Goal: Transaction & Acquisition: Purchase product/service

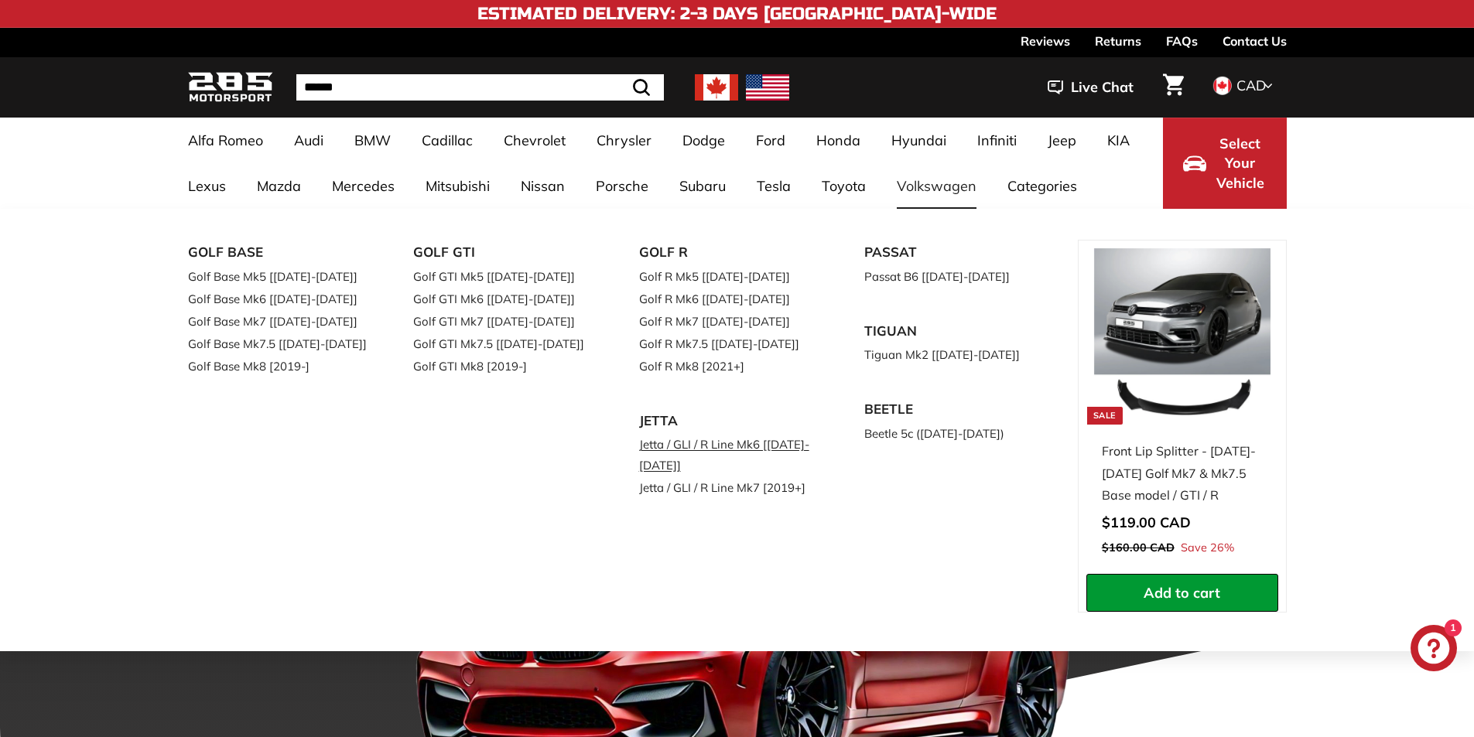
click at [664, 447] on link "Jetta / GLI / R Line Mk6 [[DATE]-[DATE]]" at bounding box center [730, 454] width 183 height 43
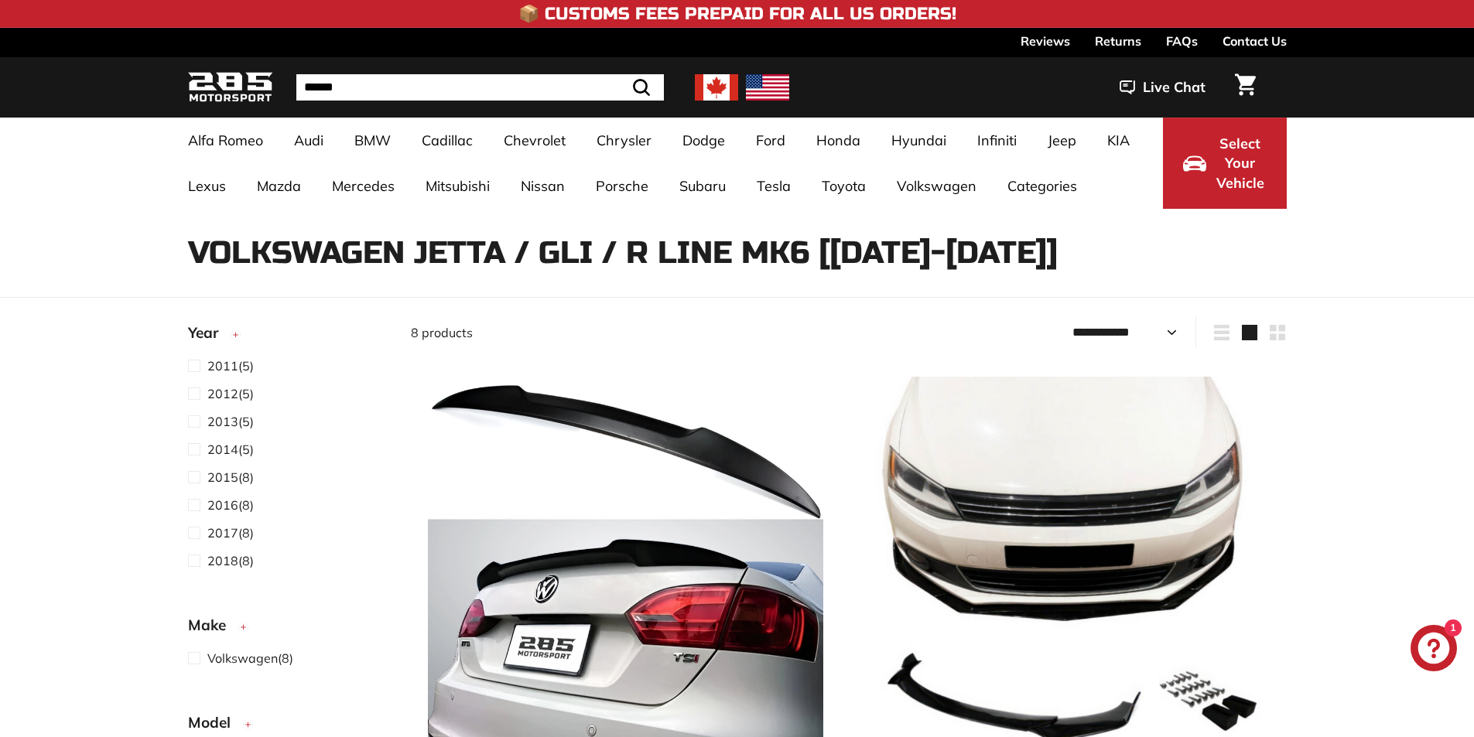
select select "**********"
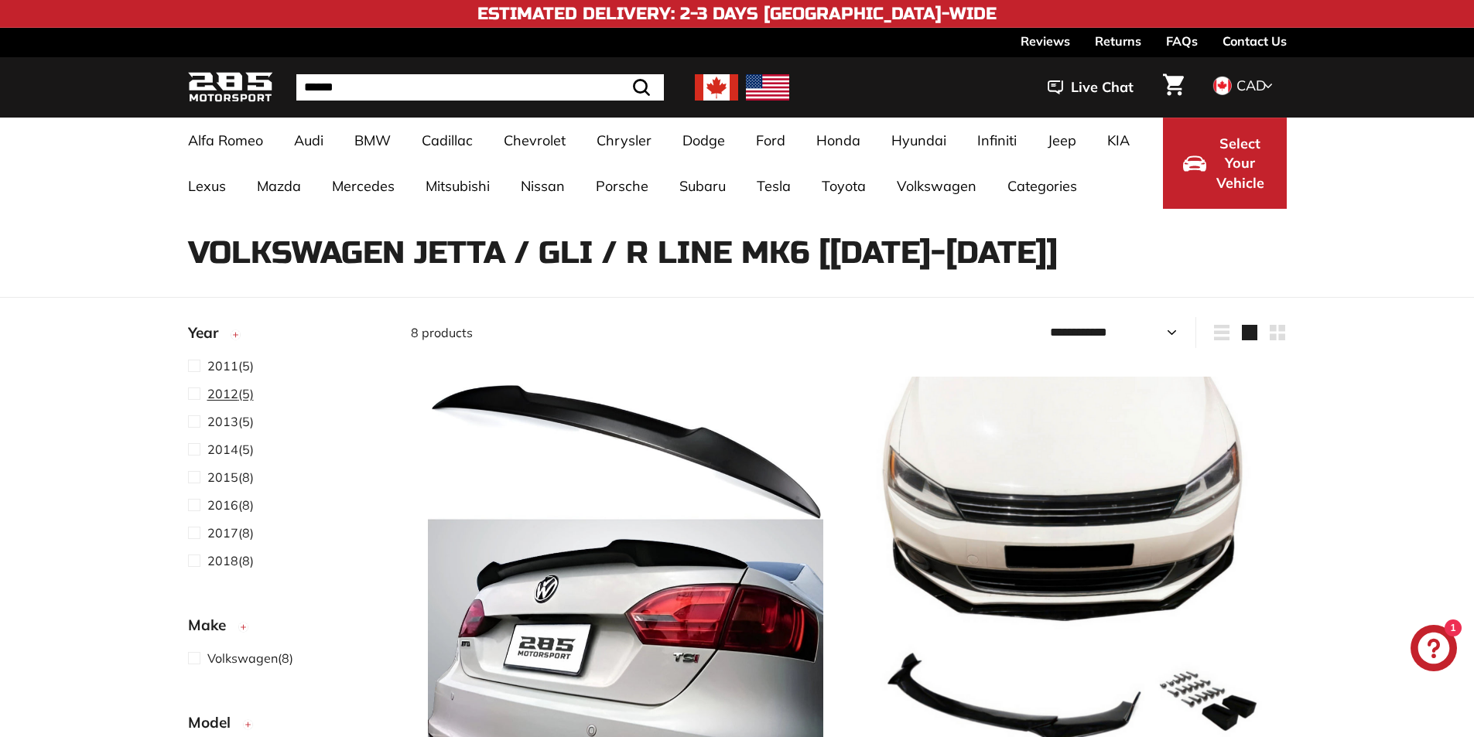
click at [196, 395] on span at bounding box center [197, 393] width 19 height 19
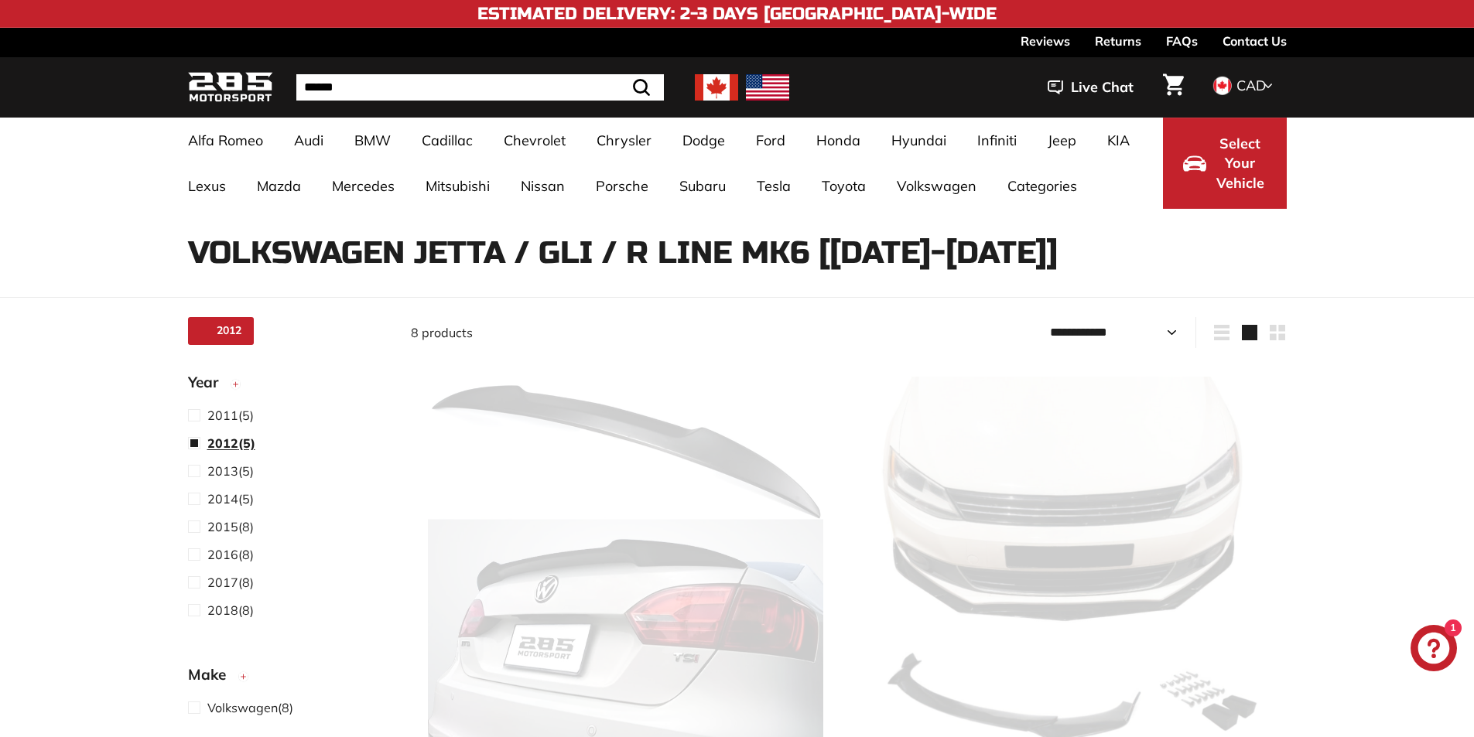
scroll to position [40, 0]
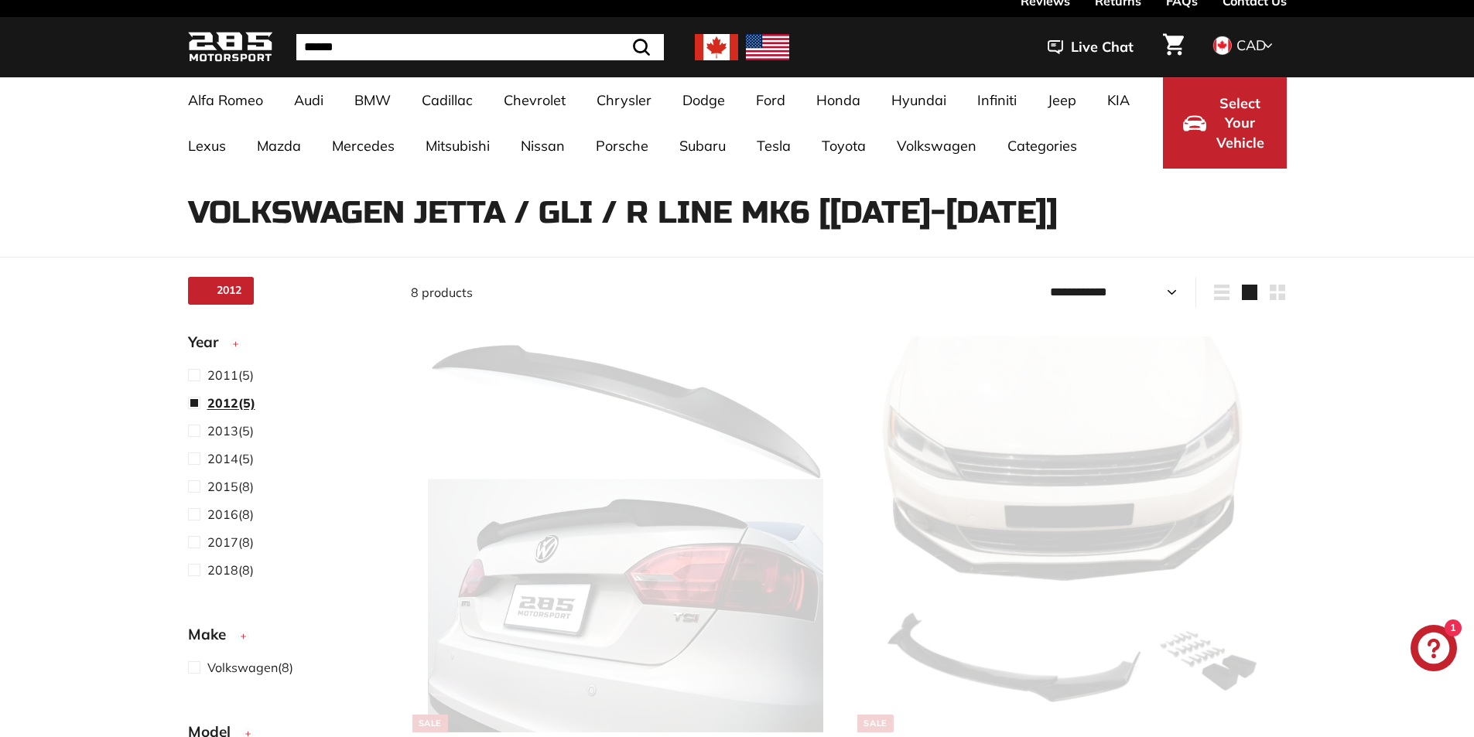
select select "**********"
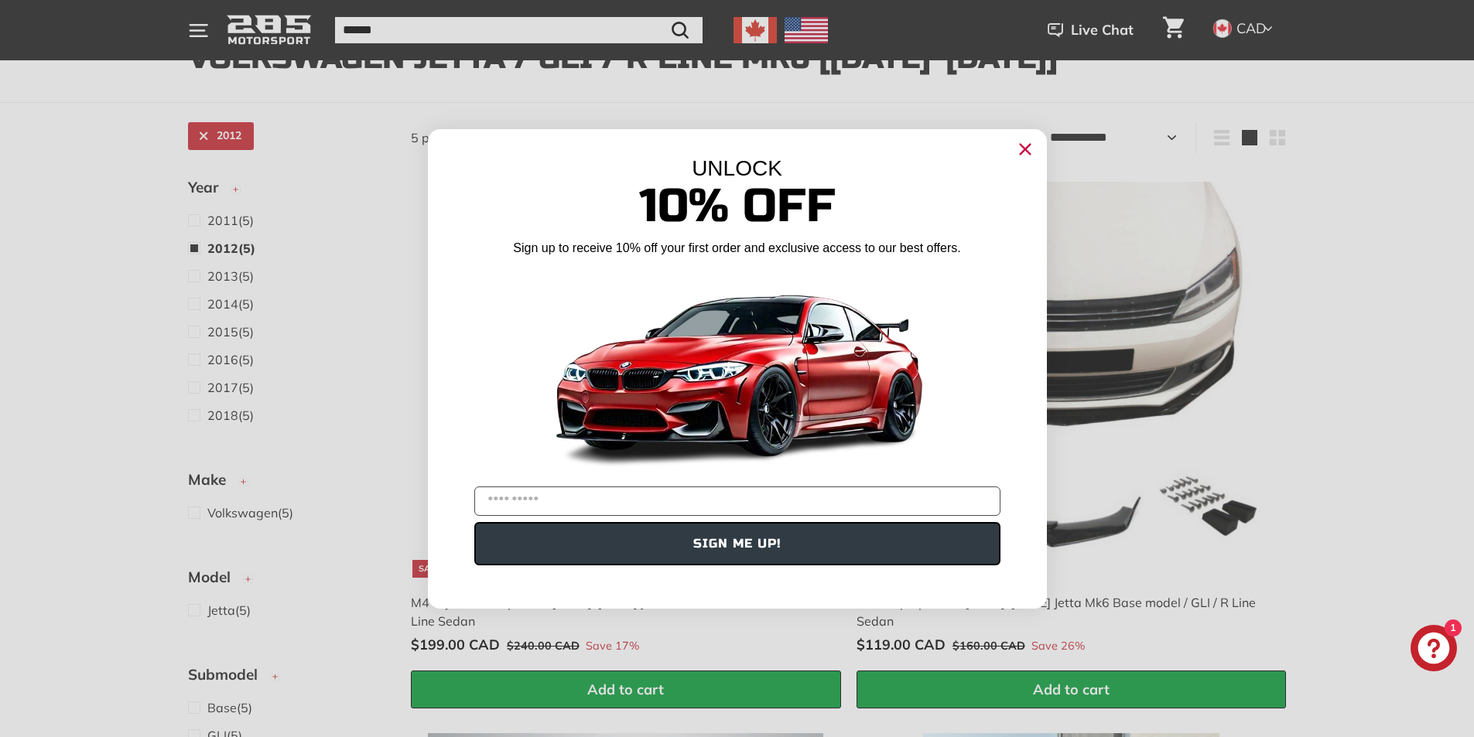
scroll to position [427, 0]
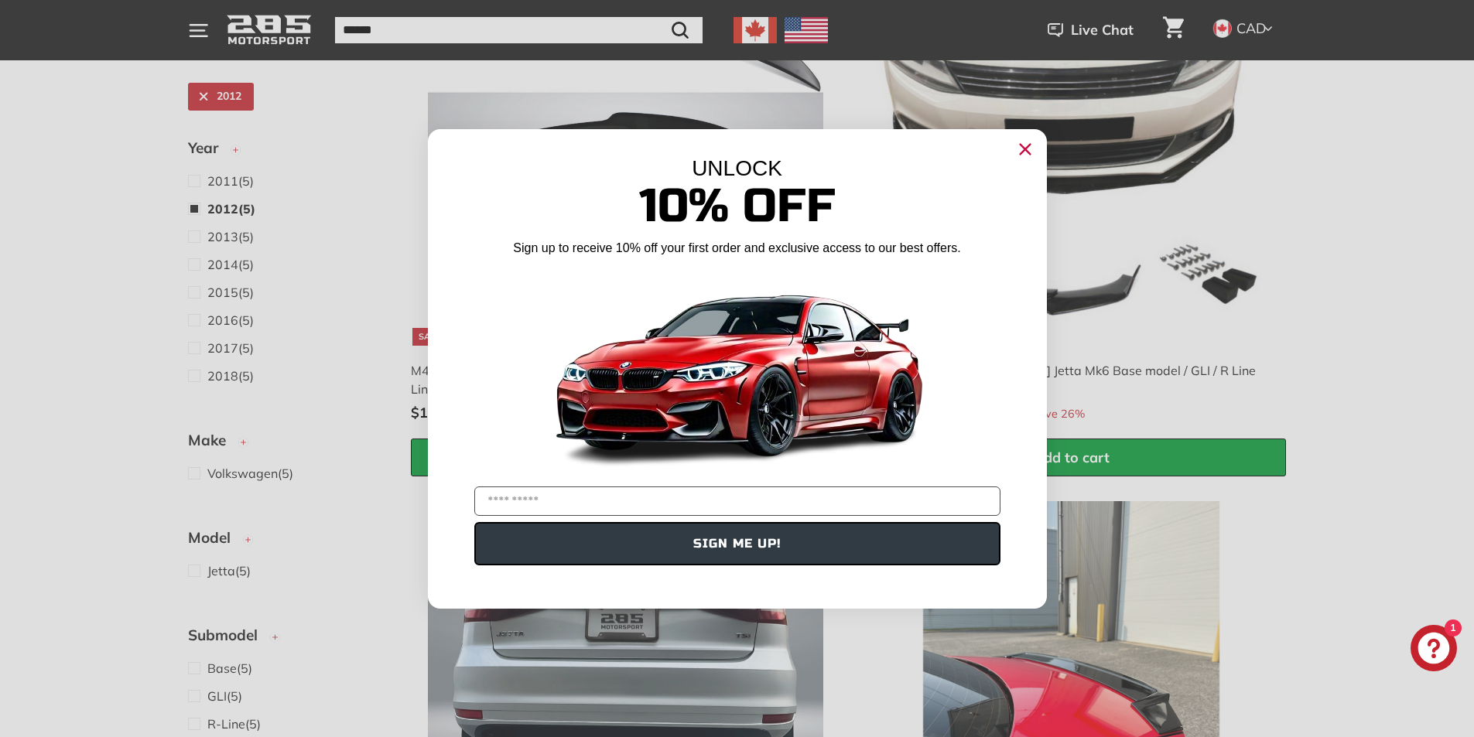
click at [1028, 145] on icon "Close dialog" at bounding box center [1025, 149] width 10 height 10
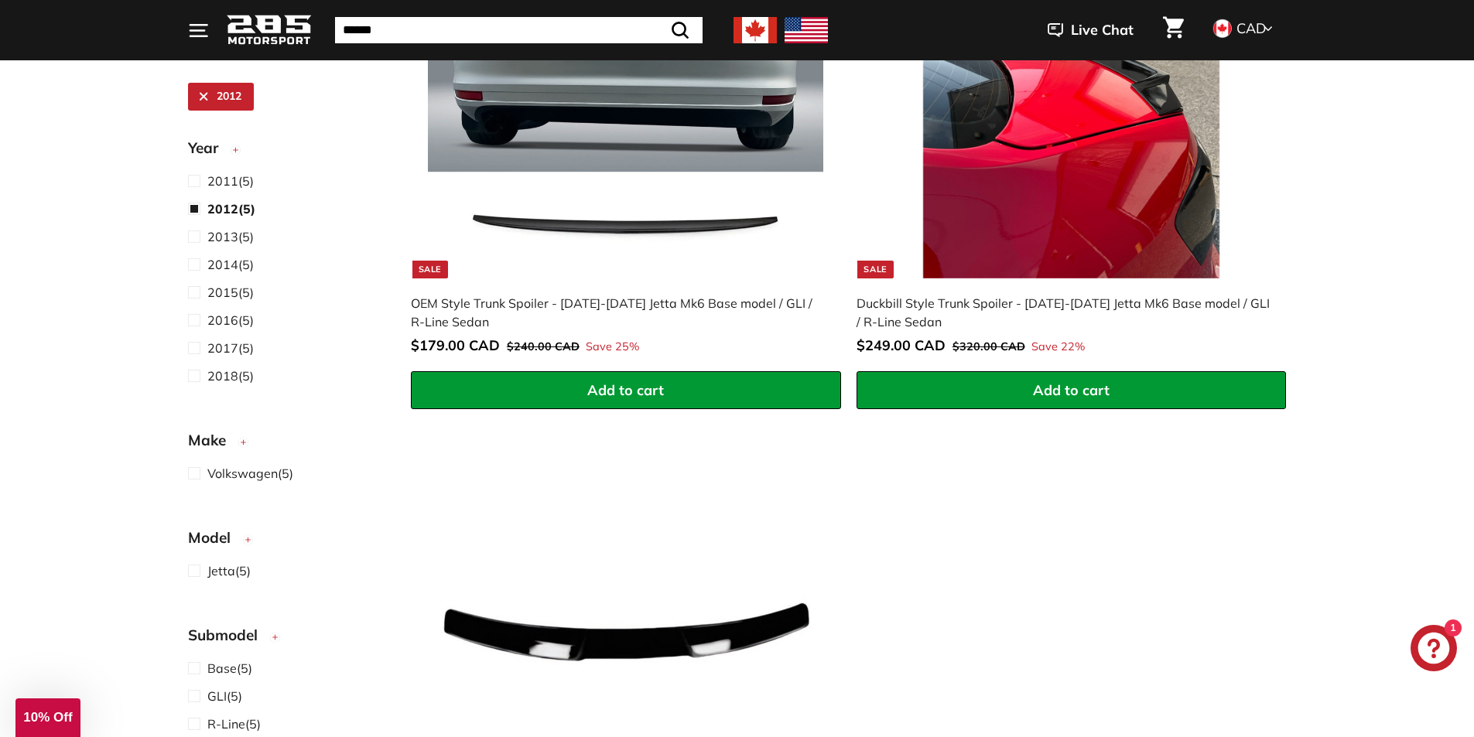
scroll to position [1278, 0]
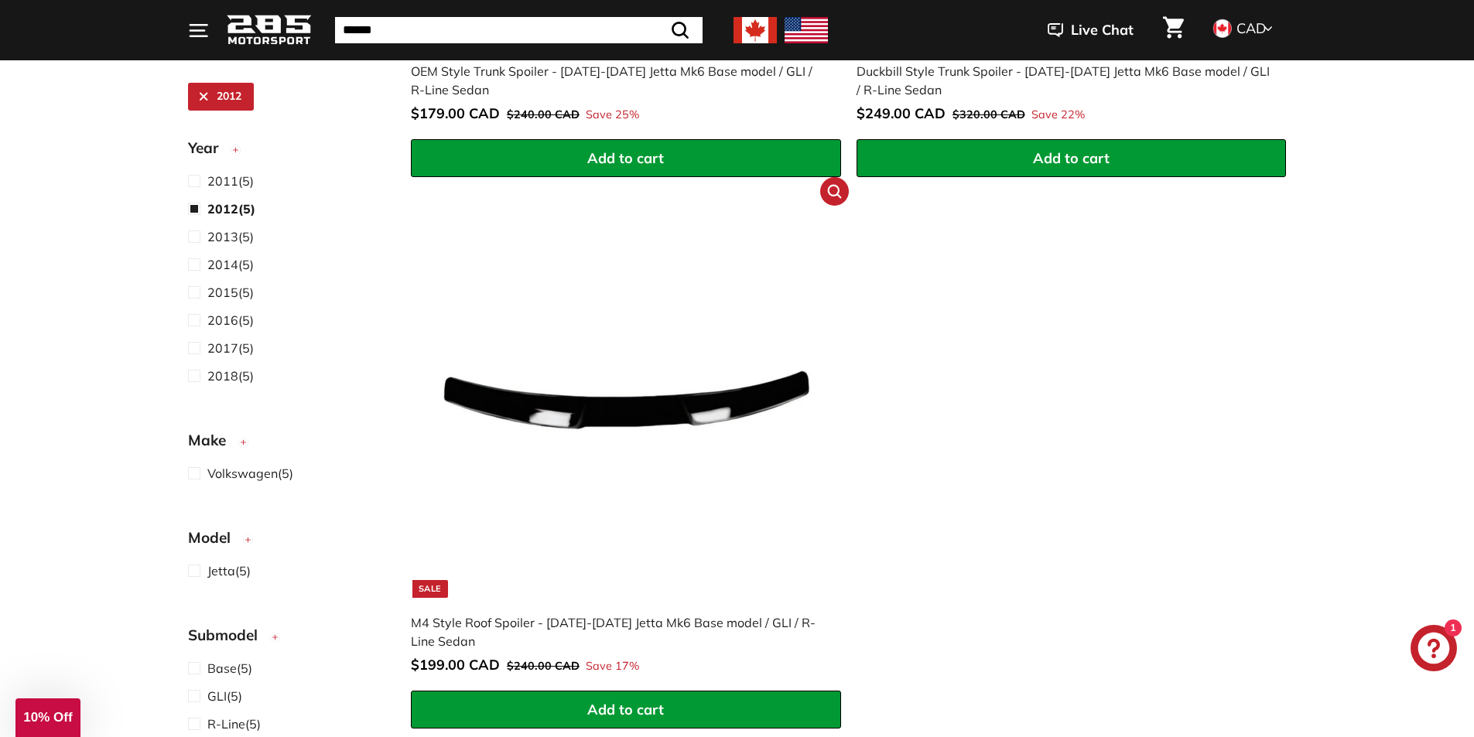
click at [654, 408] on img at bounding box center [625, 399] width 395 height 395
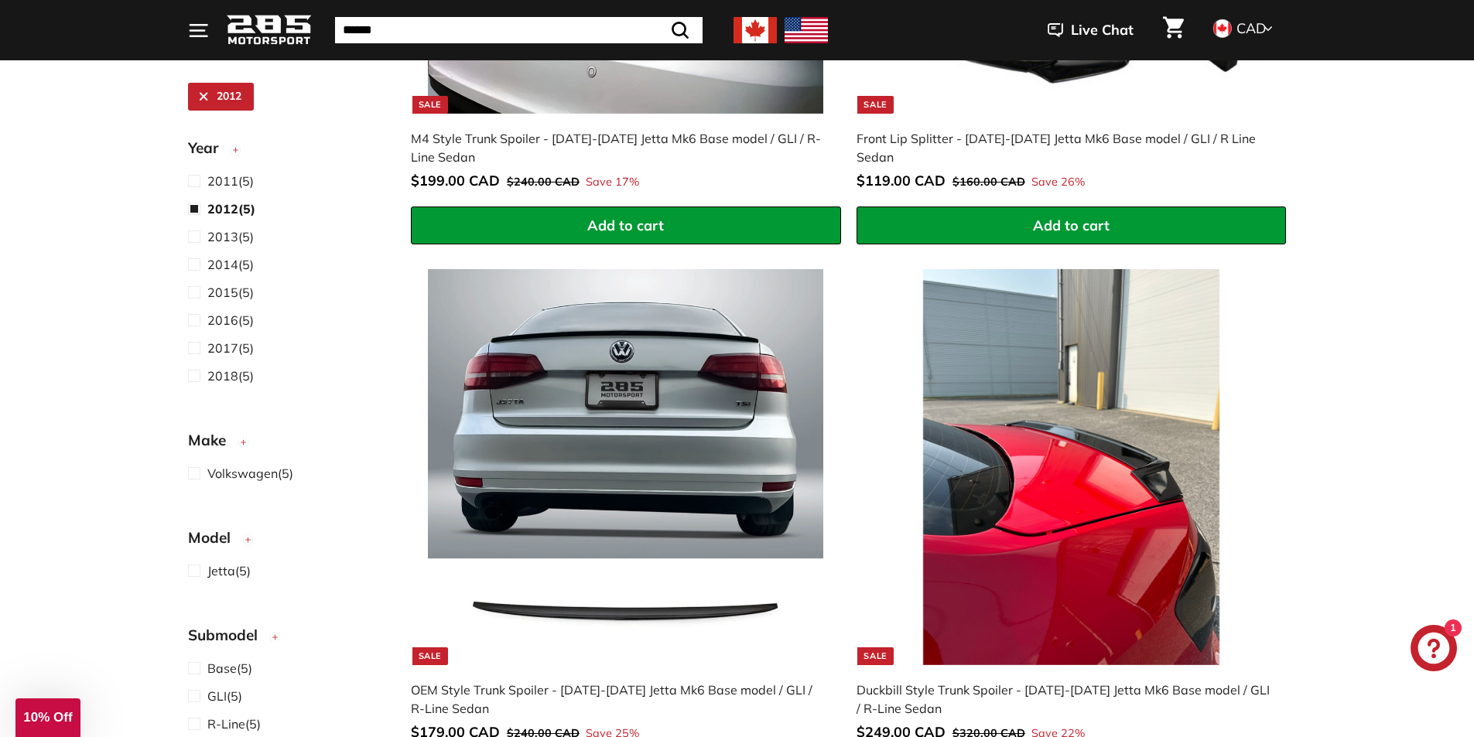
scroll to position [272, 0]
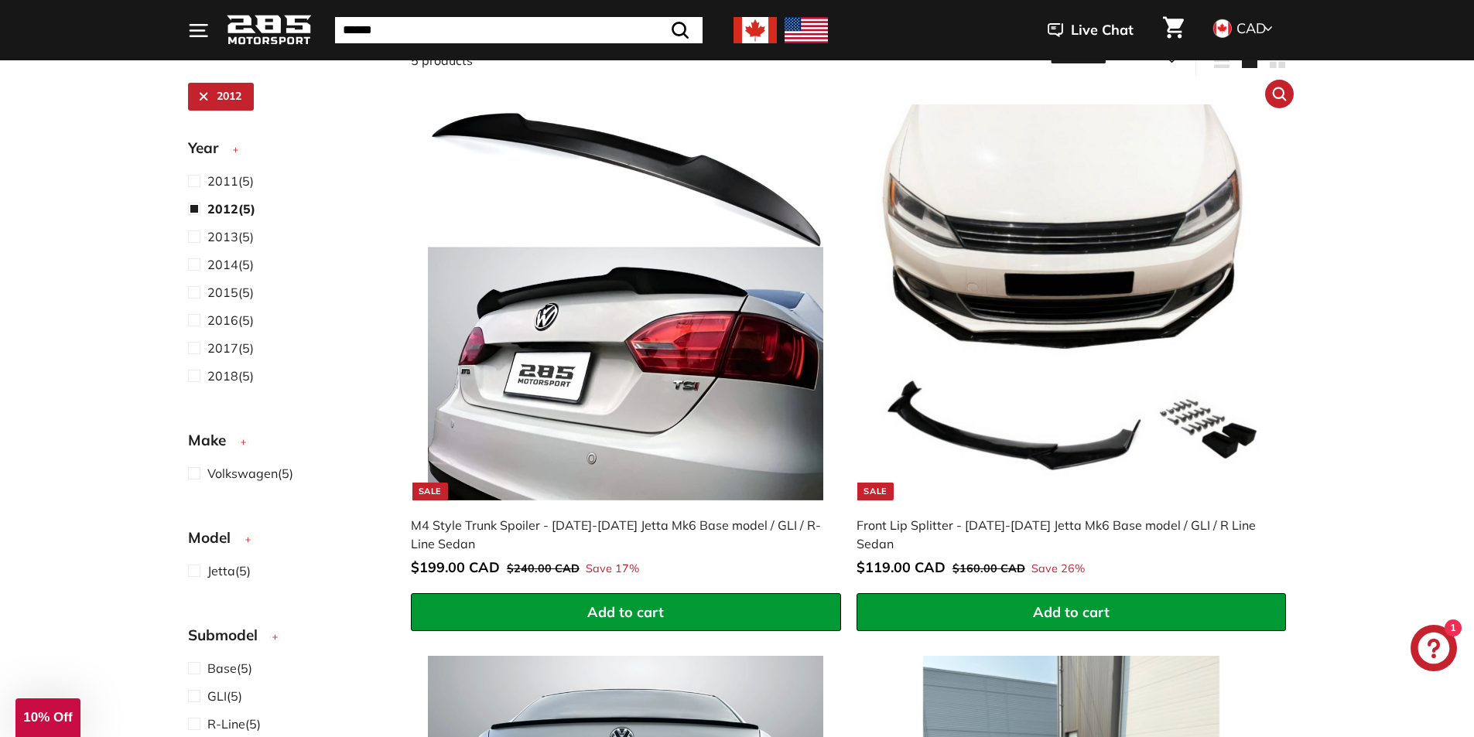
click at [1066, 344] on img at bounding box center [1070, 301] width 395 height 395
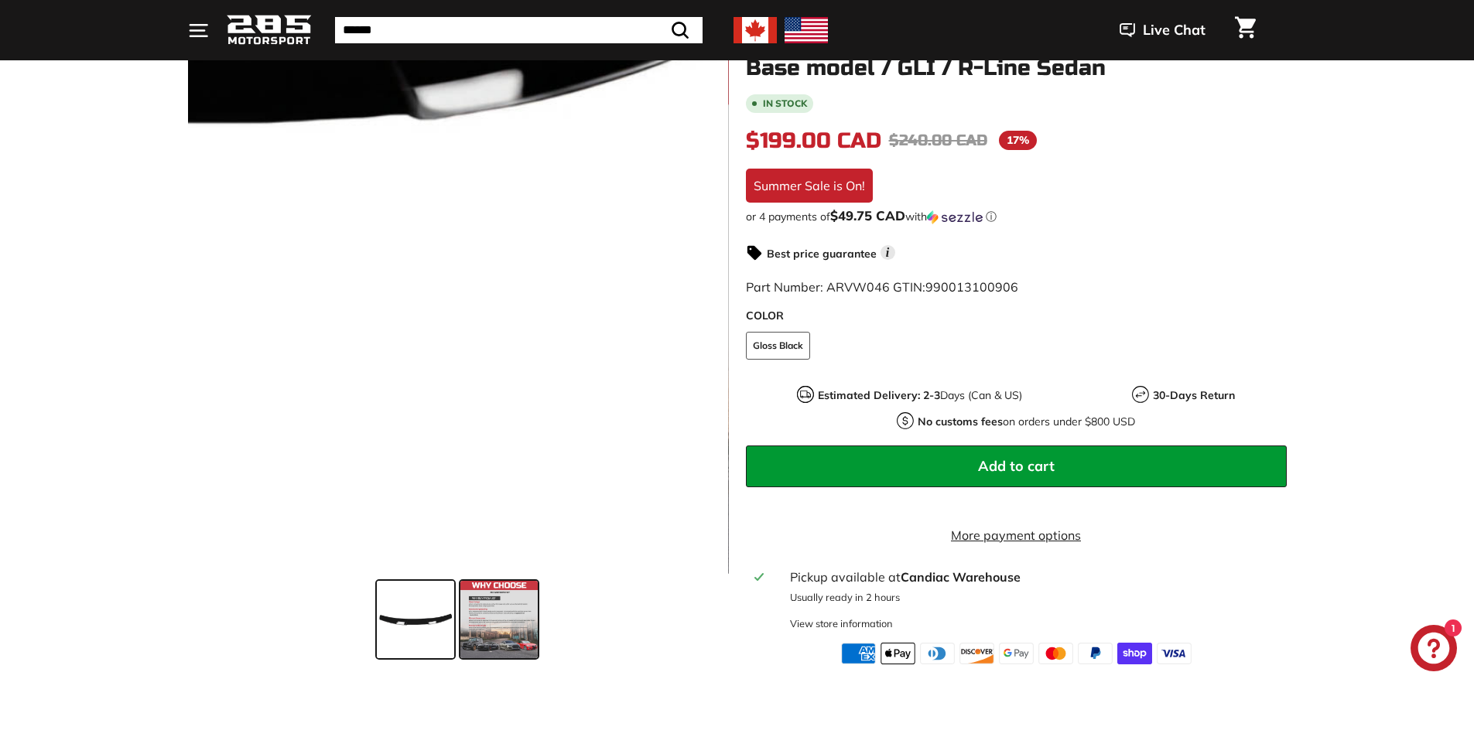
scroll to position [232, 0]
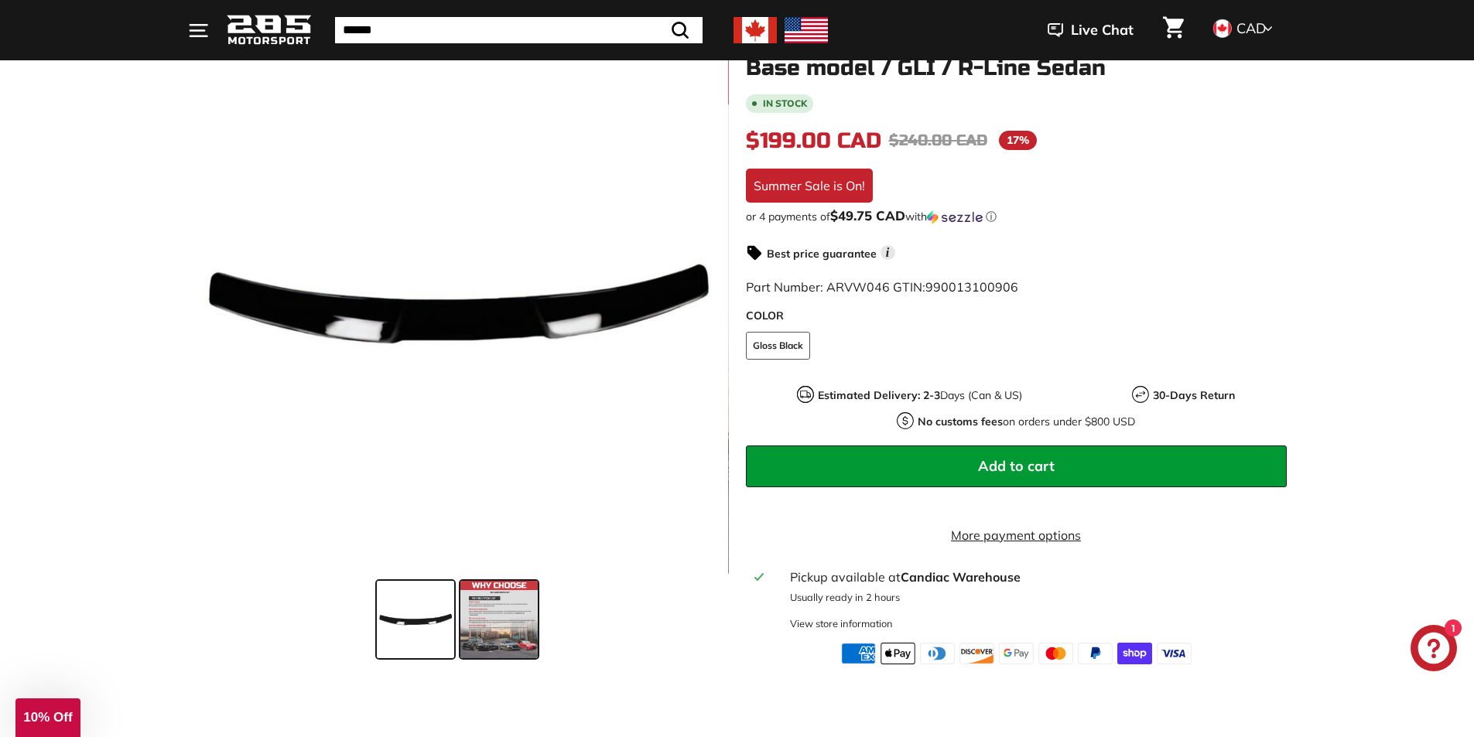
click at [523, 629] on span at bounding box center [498, 619] width 77 height 77
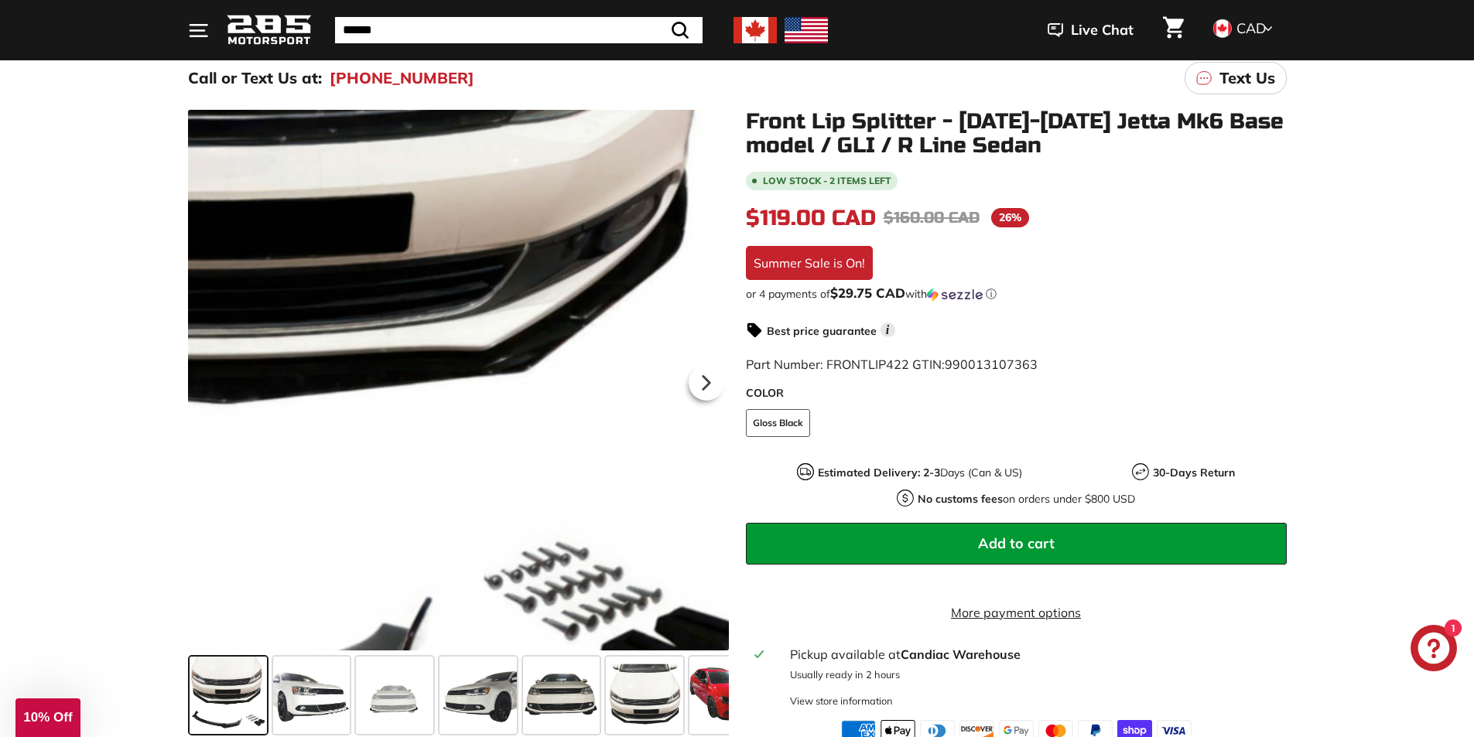
scroll to position [309, 0]
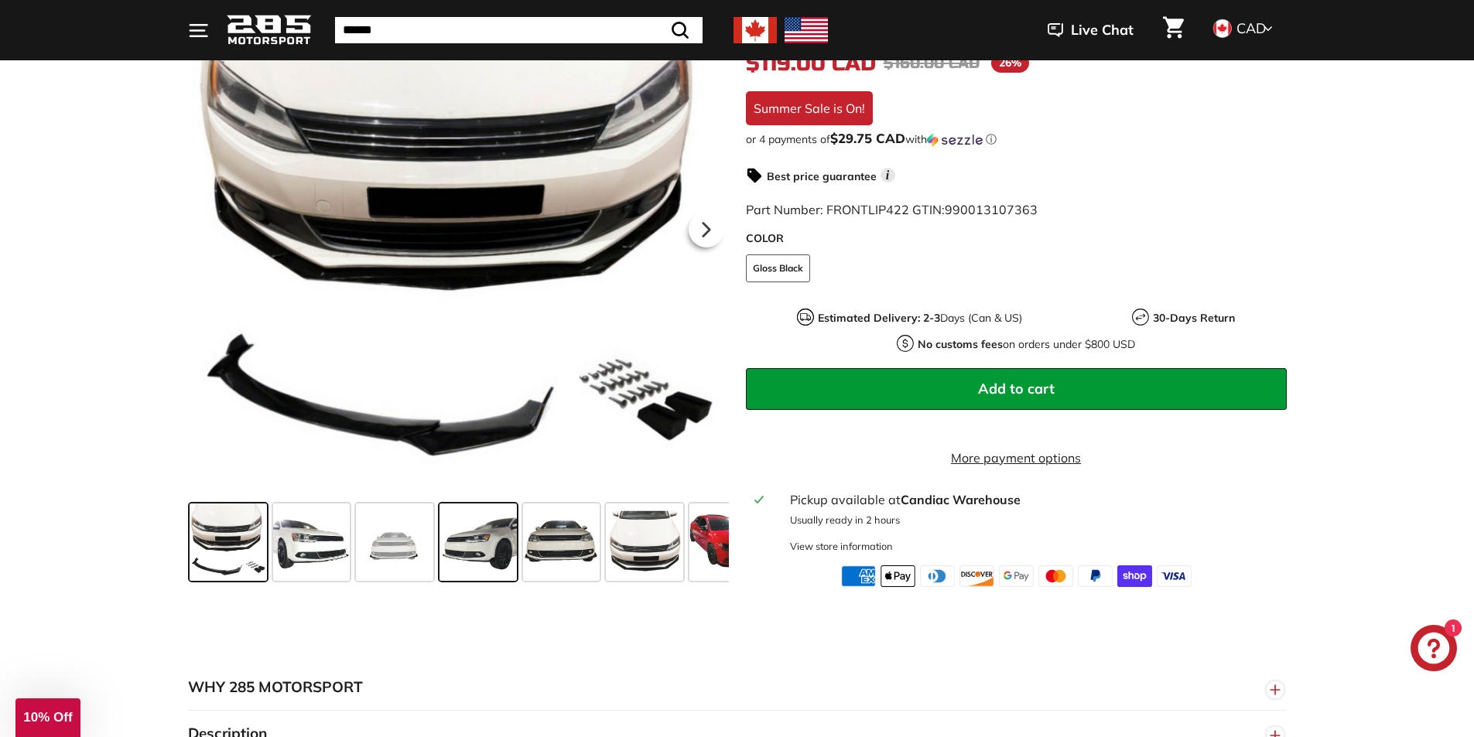
click at [484, 577] on span at bounding box center [477, 542] width 77 height 77
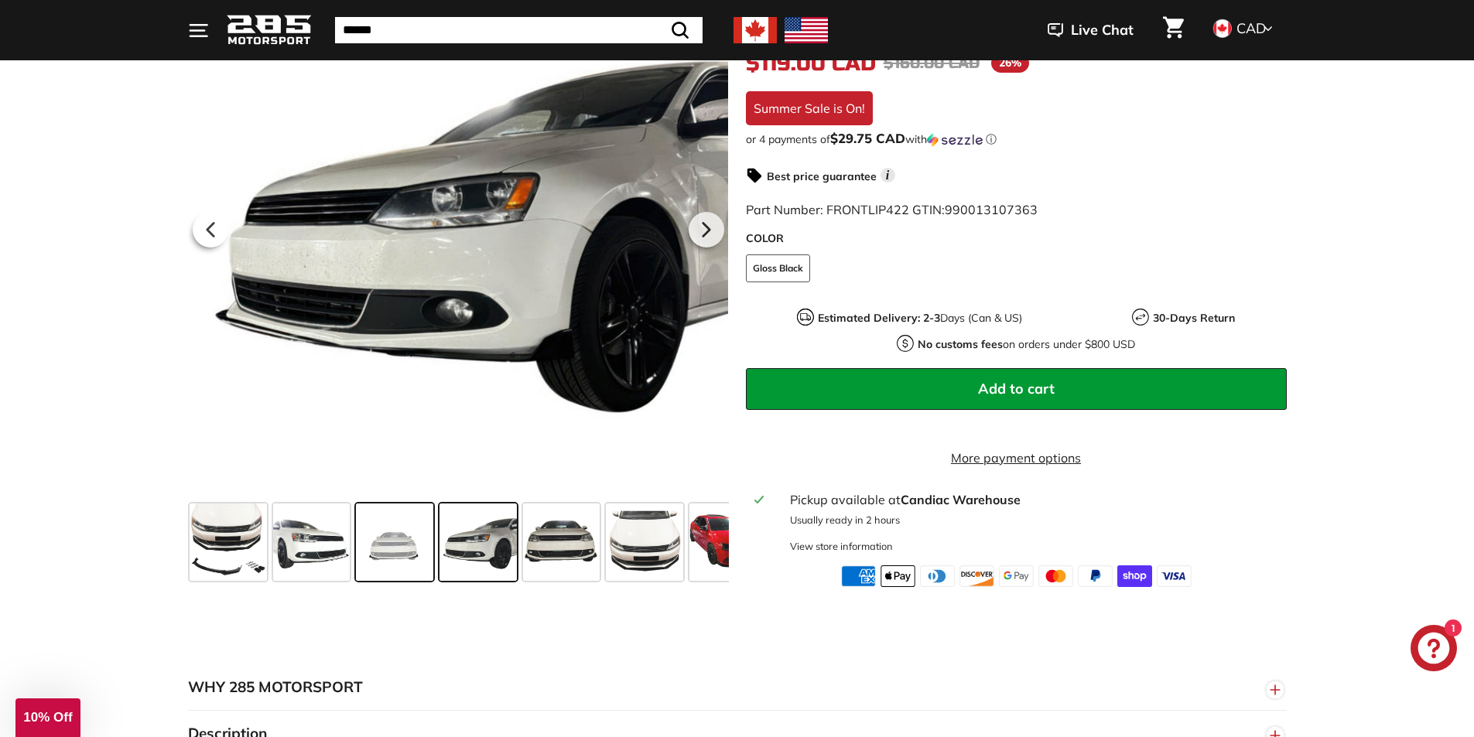
click at [401, 567] on span at bounding box center [394, 542] width 77 height 77
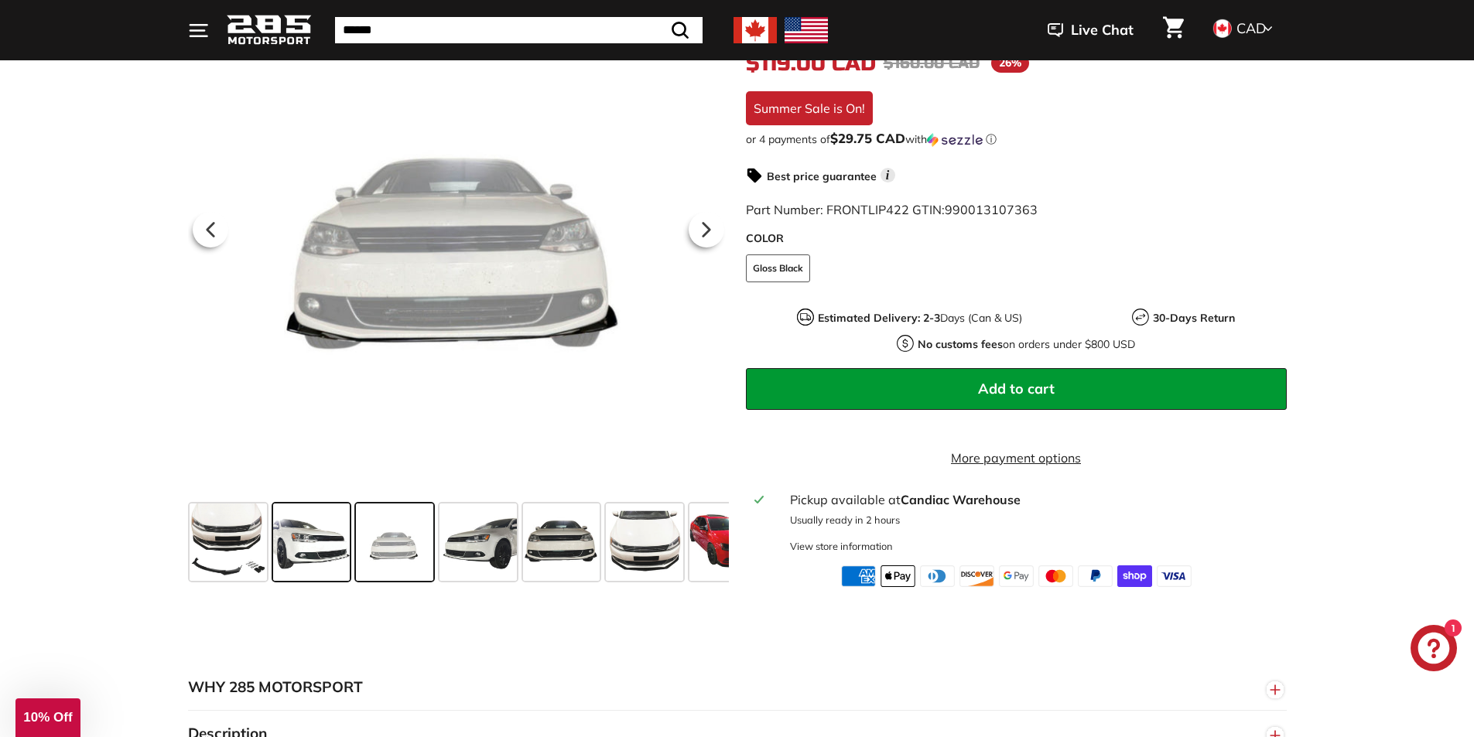
click at [319, 565] on span at bounding box center [311, 542] width 77 height 77
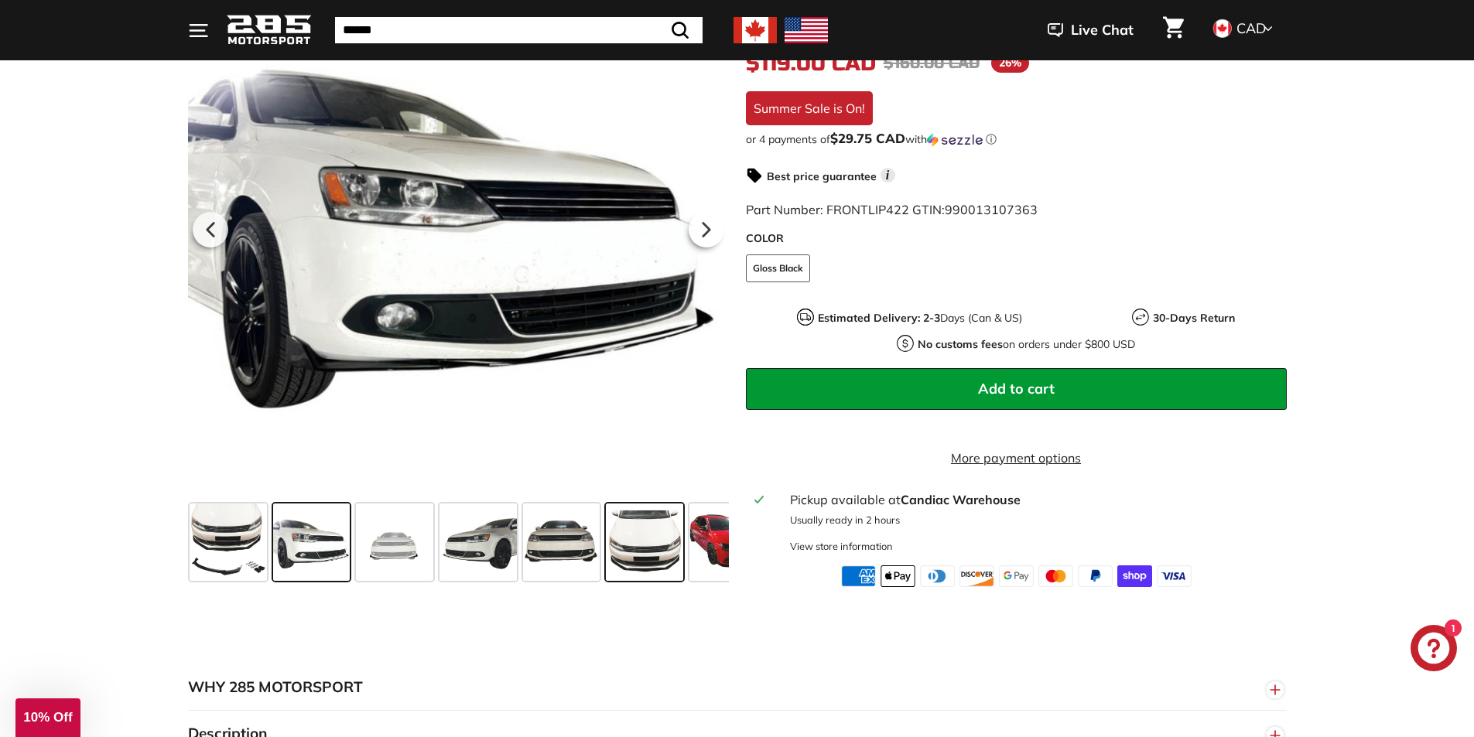
click at [660, 565] on span at bounding box center [644, 542] width 77 height 77
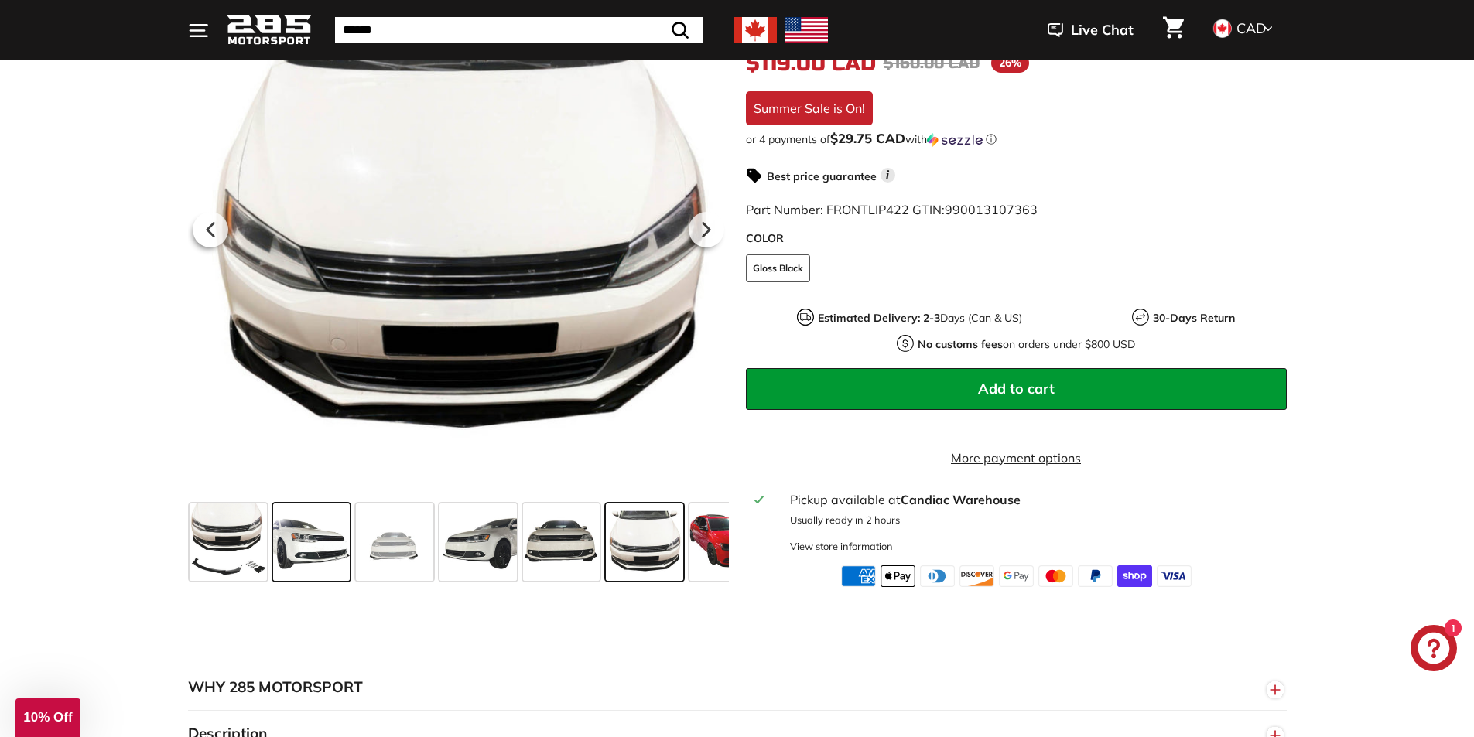
click at [323, 550] on span at bounding box center [311, 542] width 77 height 77
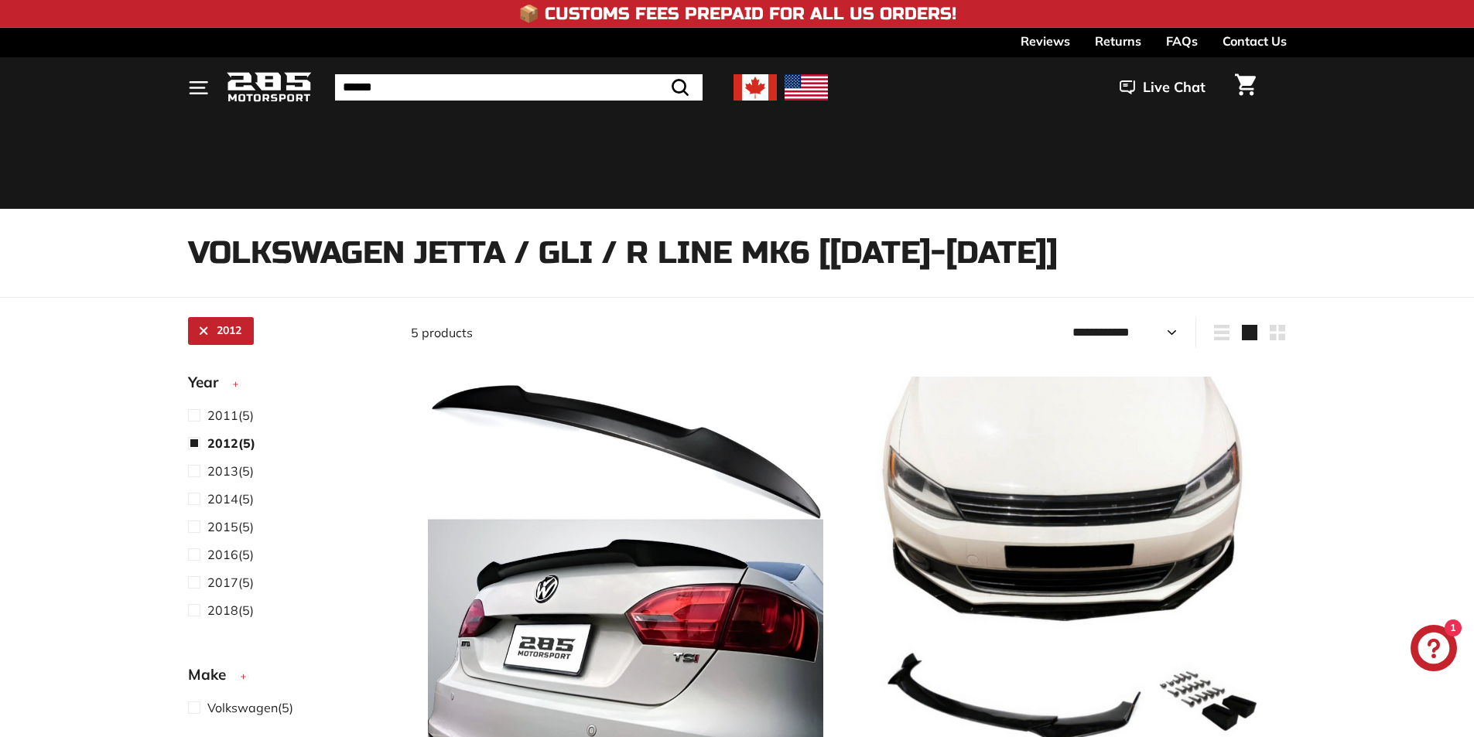
select select "**********"
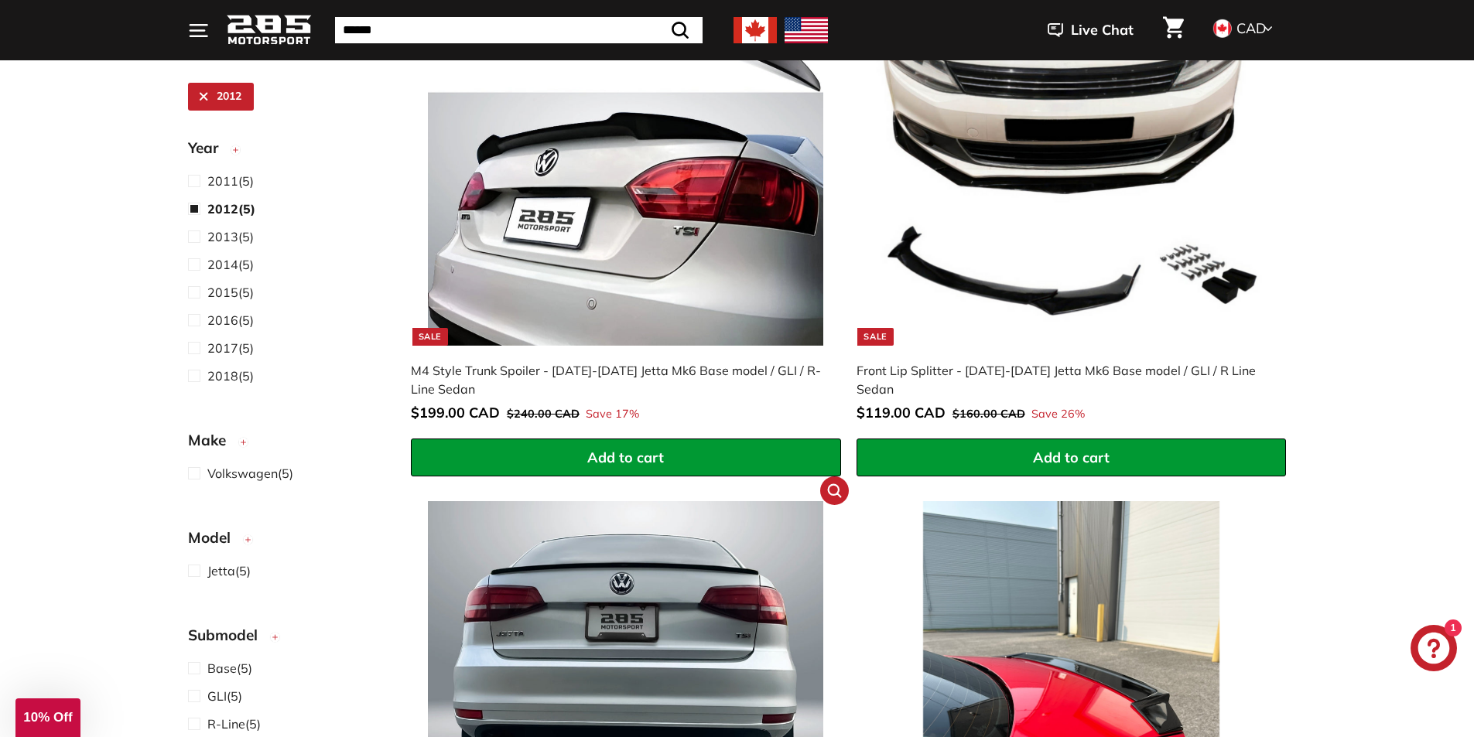
scroll to position [504, 0]
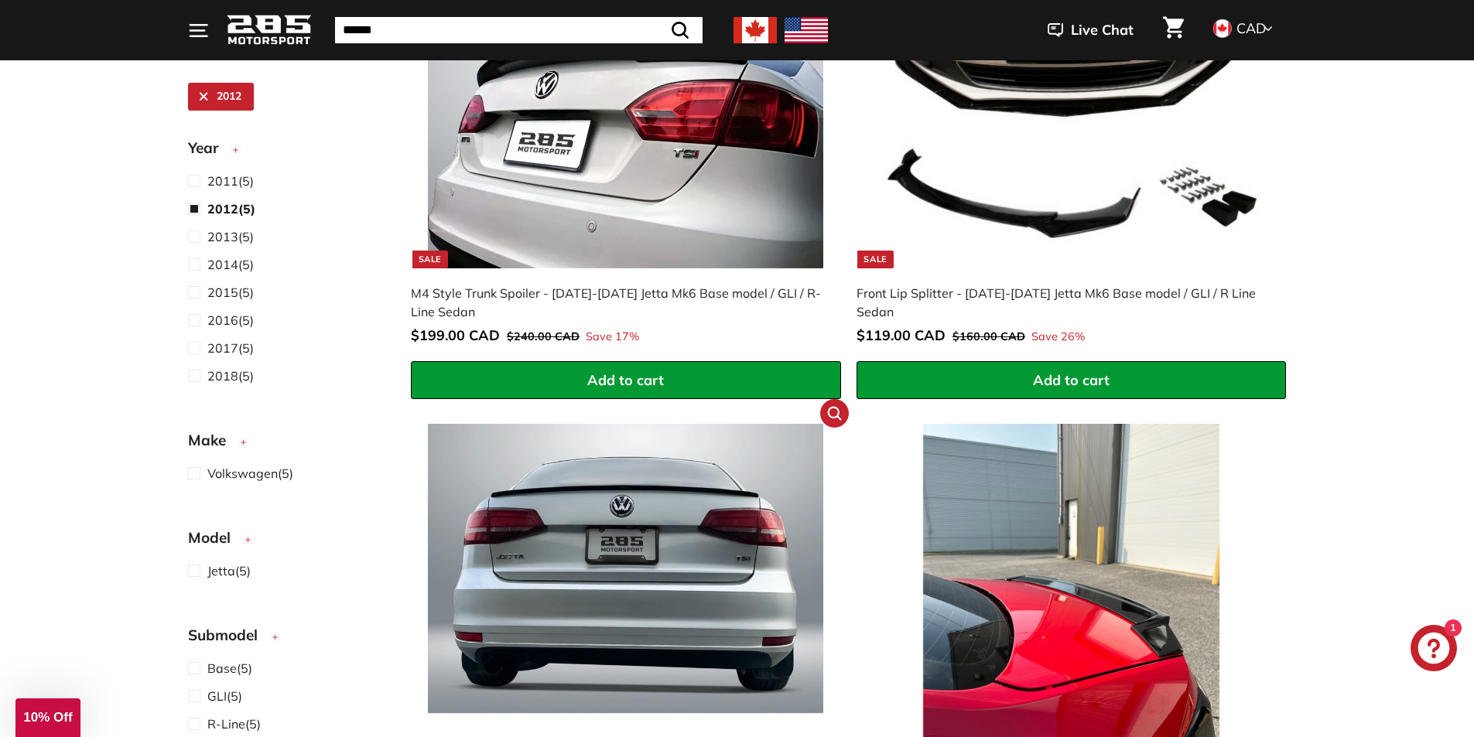
click at [662, 502] on img at bounding box center [625, 621] width 395 height 395
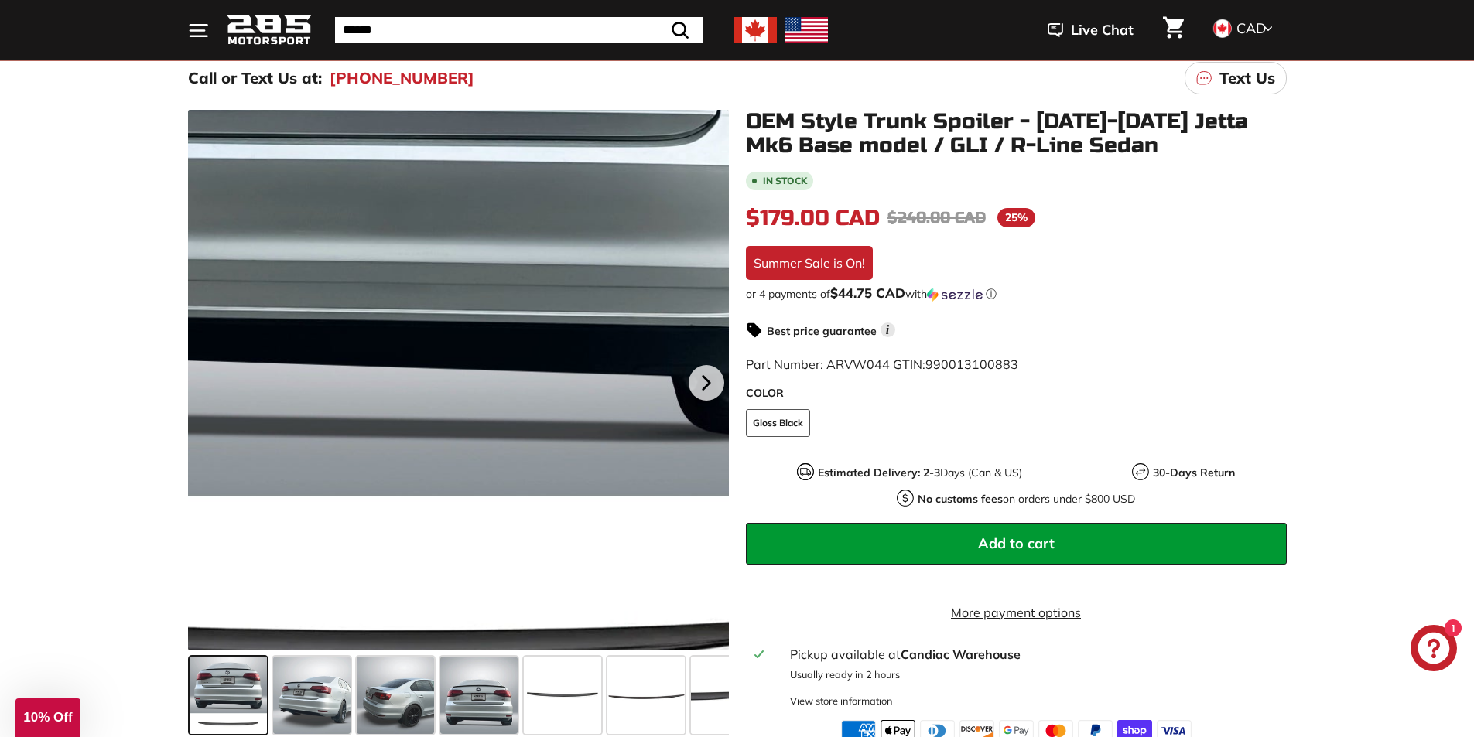
scroll to position [232, 0]
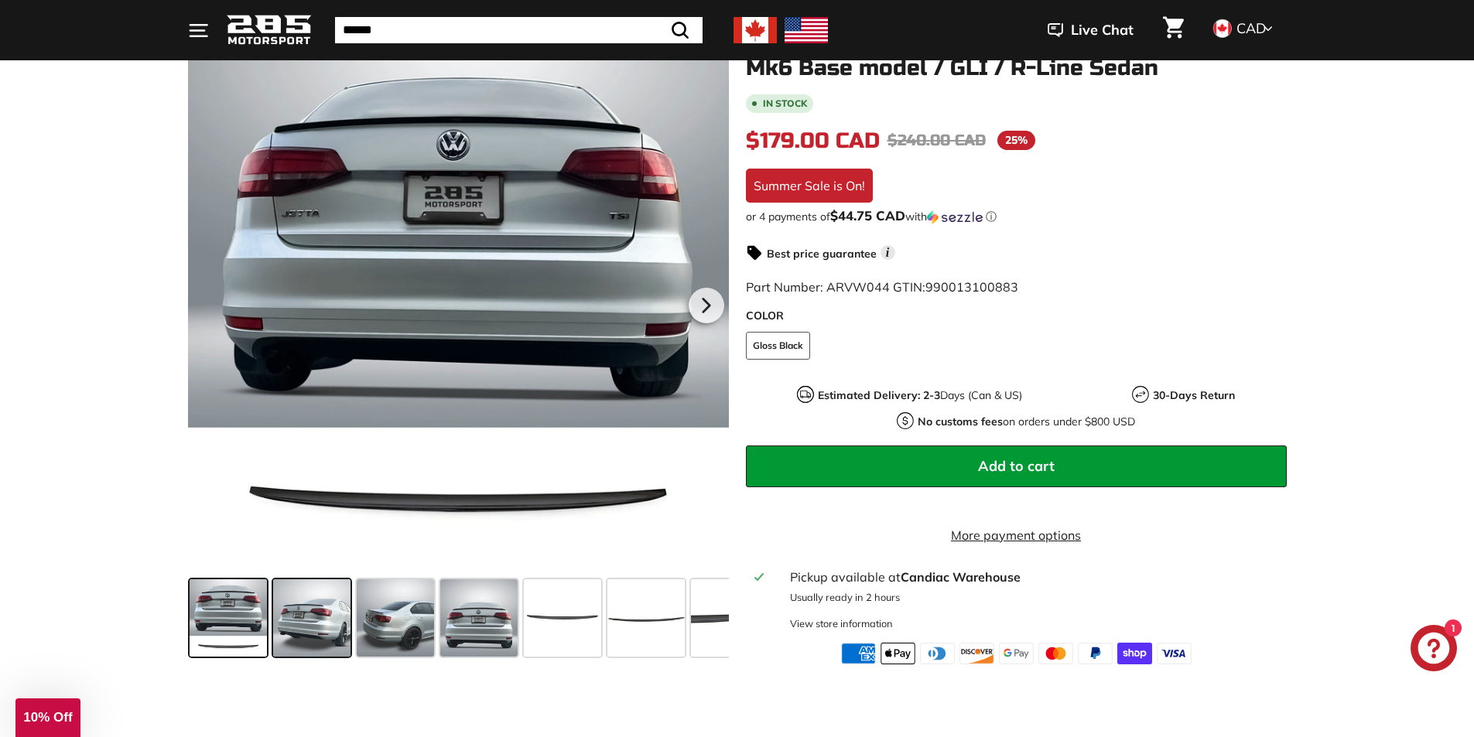
click at [294, 622] on span at bounding box center [311, 617] width 77 height 77
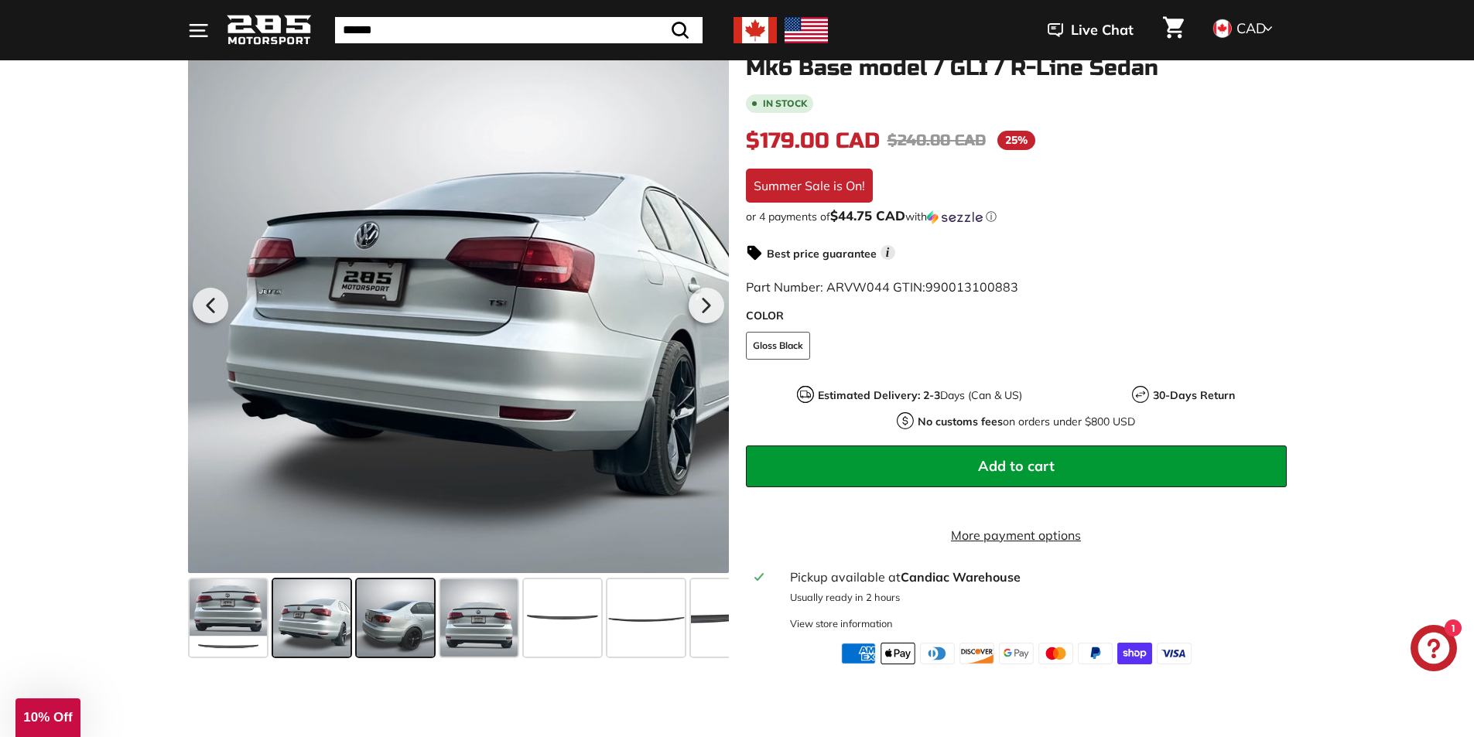
click at [395, 622] on span at bounding box center [395, 617] width 77 height 77
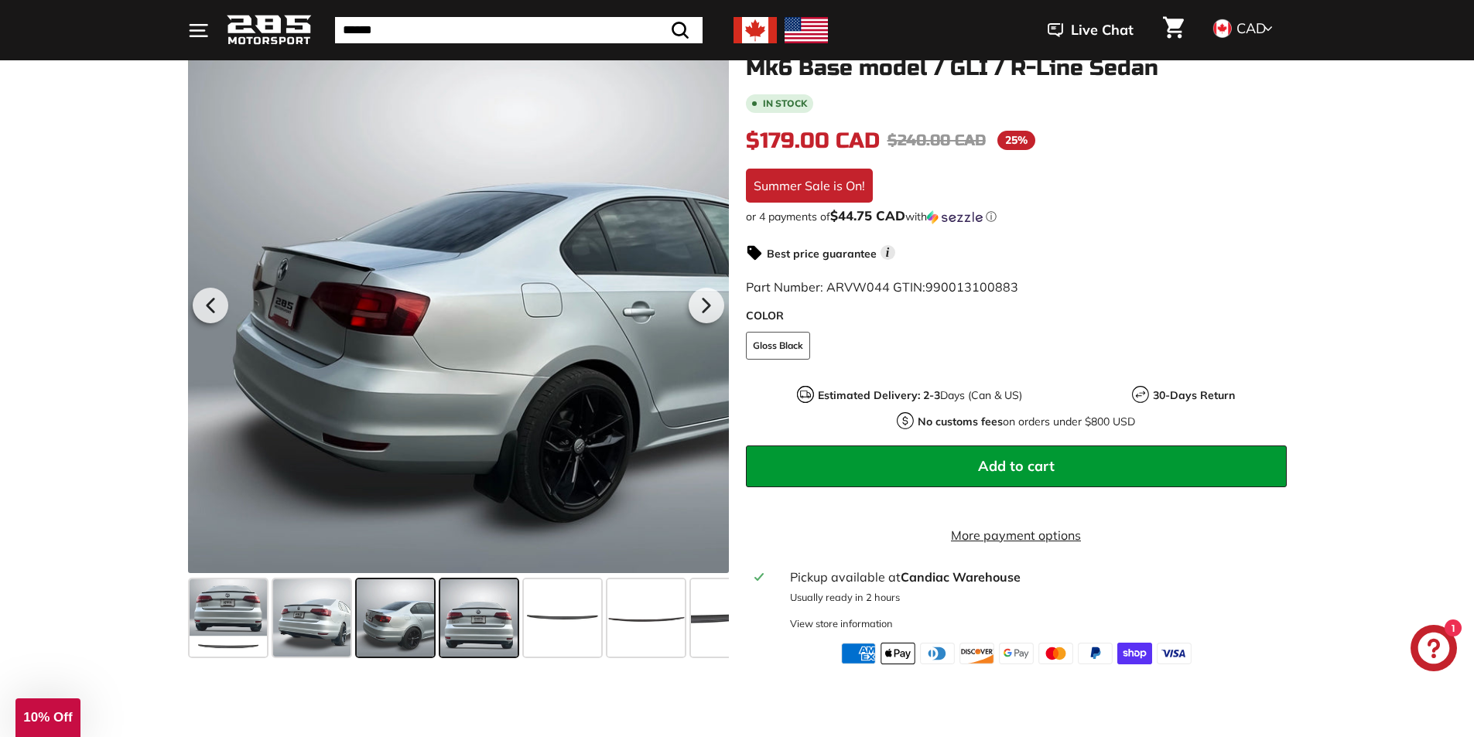
click at [452, 620] on span at bounding box center [478, 617] width 77 height 77
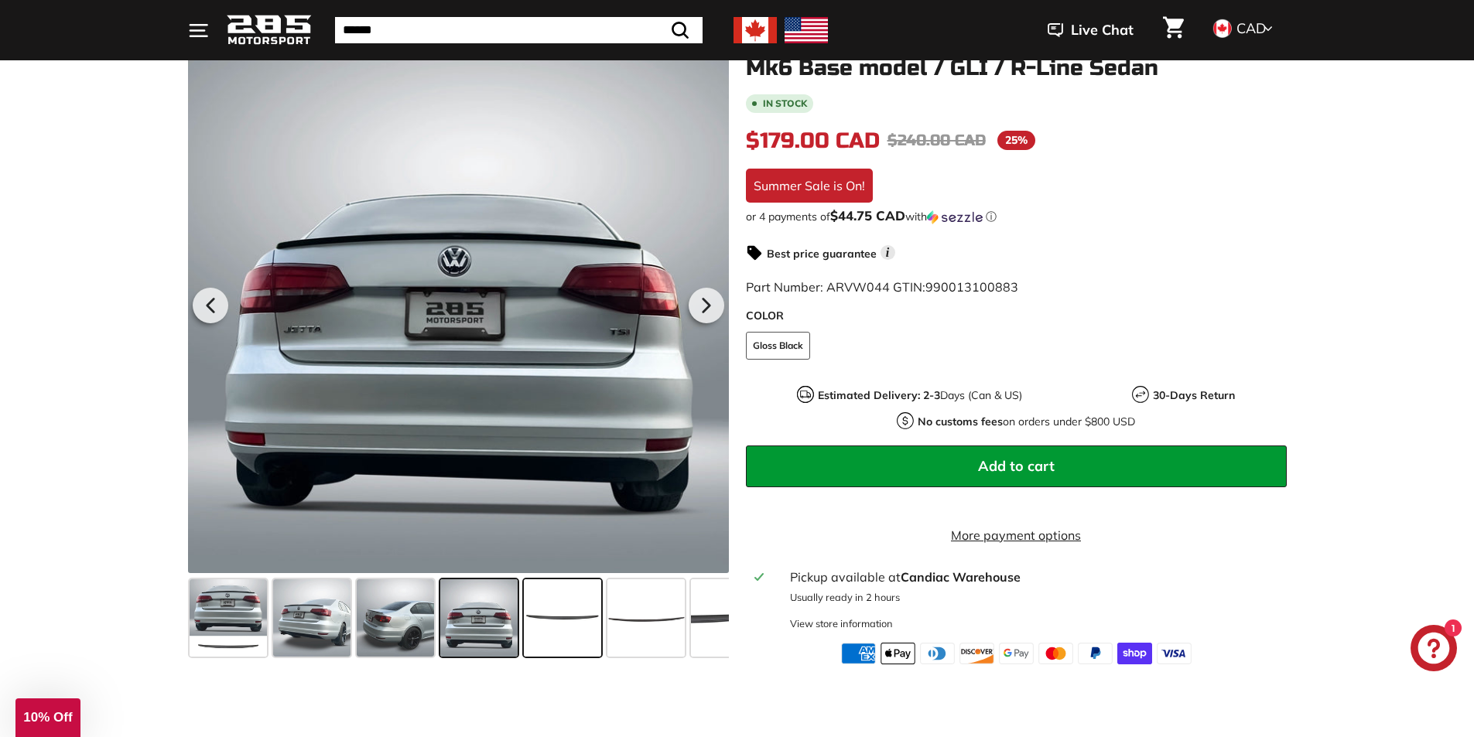
click at [547, 621] on span at bounding box center [562, 617] width 77 height 77
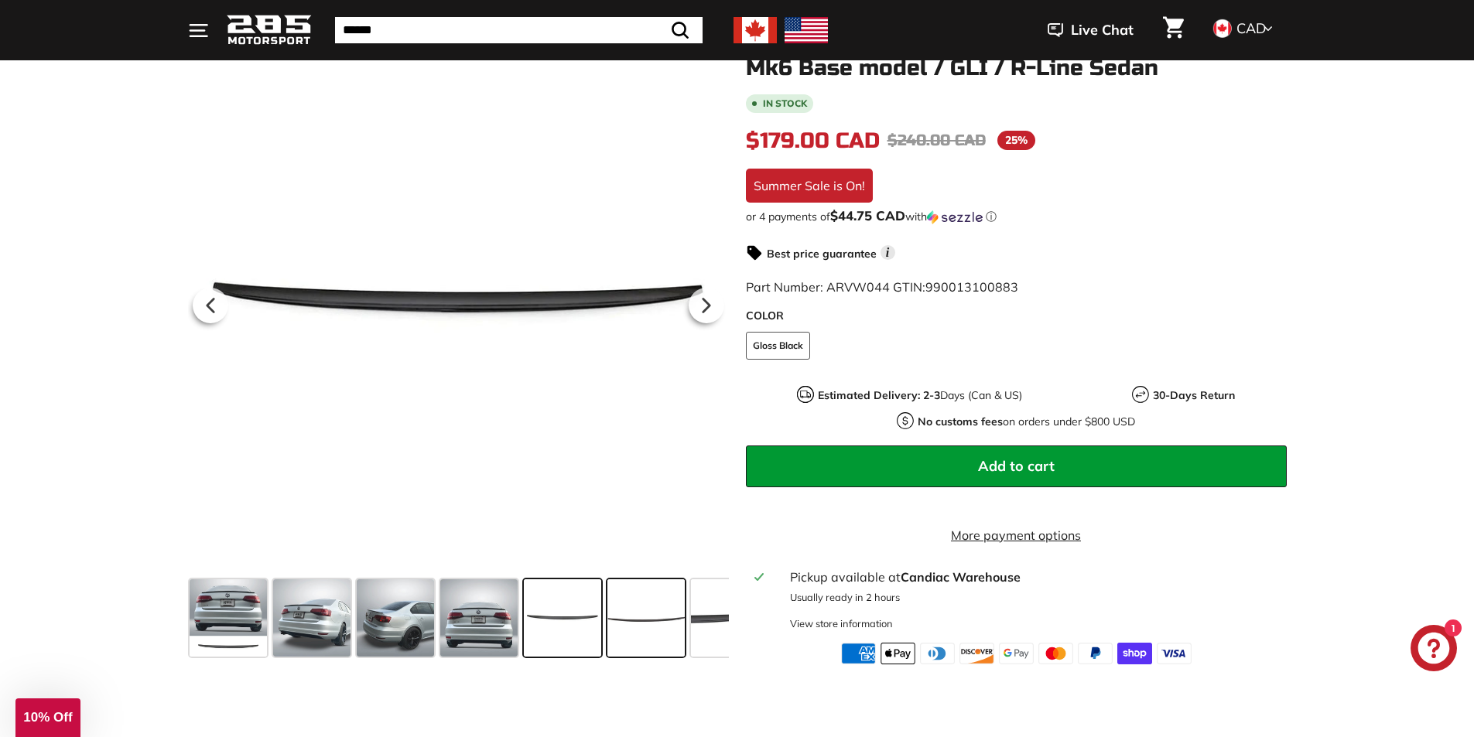
click at [632, 622] on span at bounding box center [645, 617] width 77 height 77
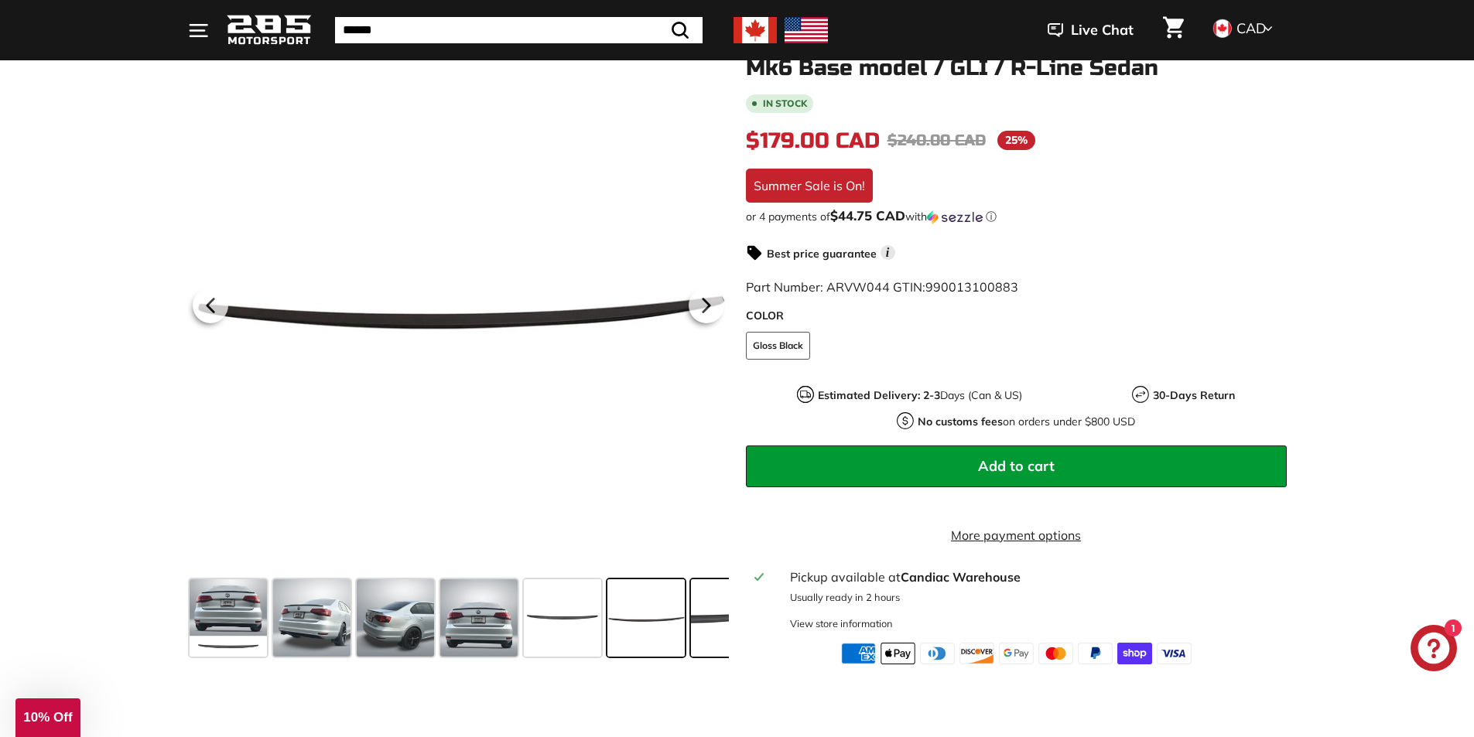
click at [703, 623] on span at bounding box center [729, 617] width 77 height 77
